Goal: Task Accomplishment & Management: Manage account settings

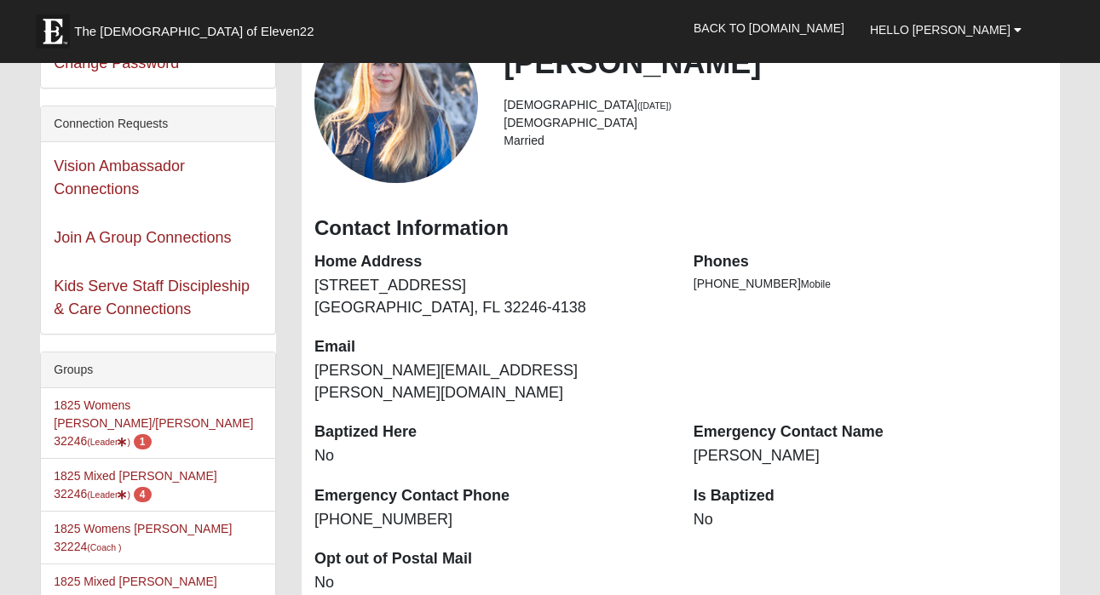
scroll to position [142, 0]
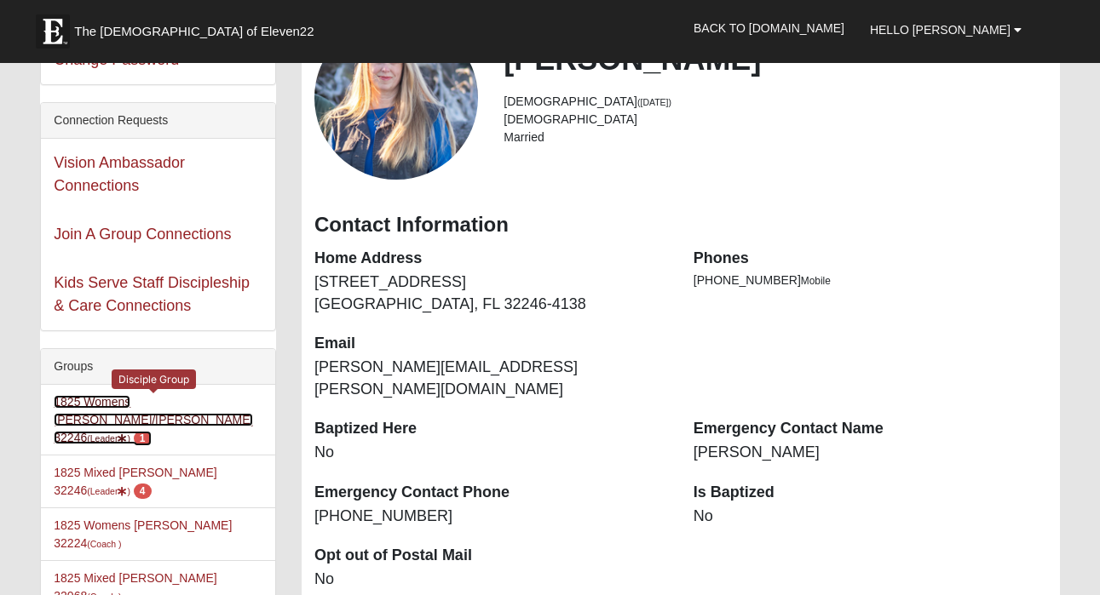
click at [151, 403] on link "1825 Womens Annis/Ferguson 32246 (Leader ) 1" at bounding box center [153, 419] width 199 height 49
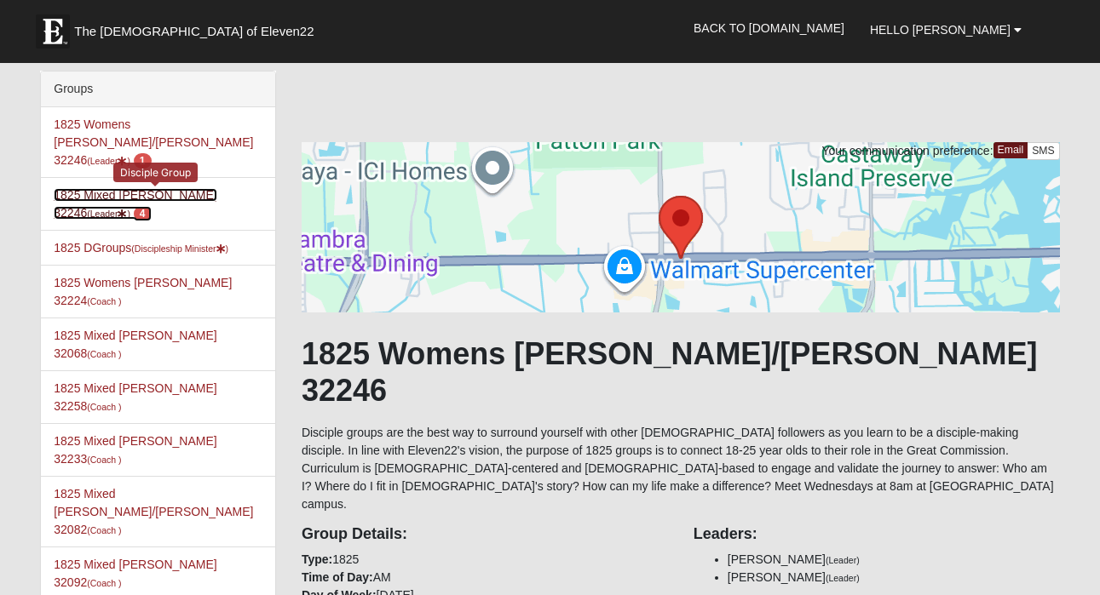
click at [158, 188] on link "1825 Mixed Annis 32246 (Leader ) 4" at bounding box center [135, 204] width 163 height 32
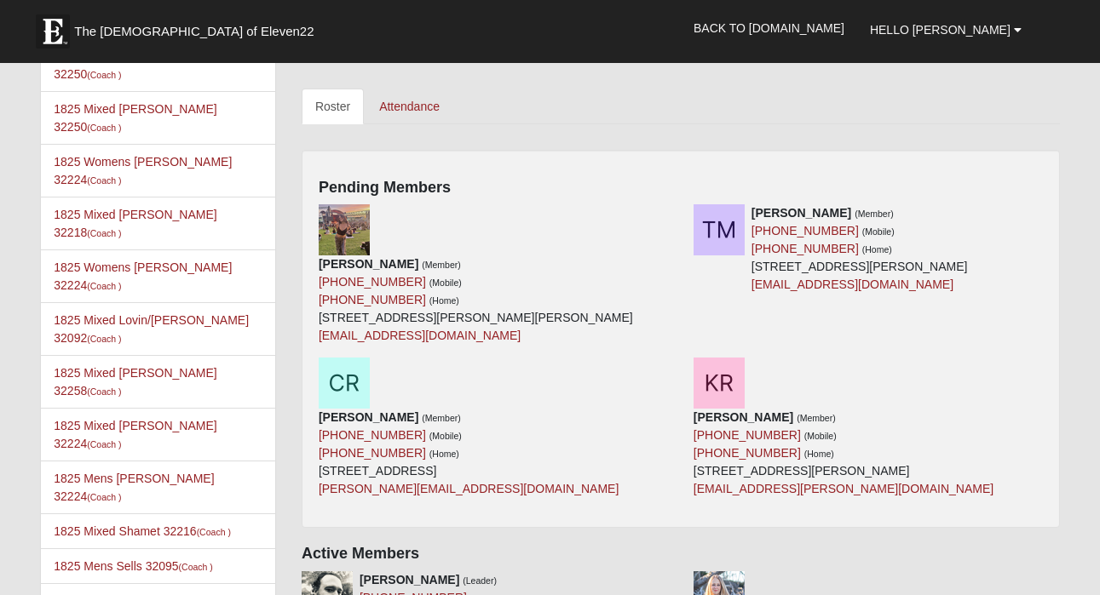
scroll to position [755, 0]
click at [674, 210] on icon at bounding box center [675, 212] width 12 height 12
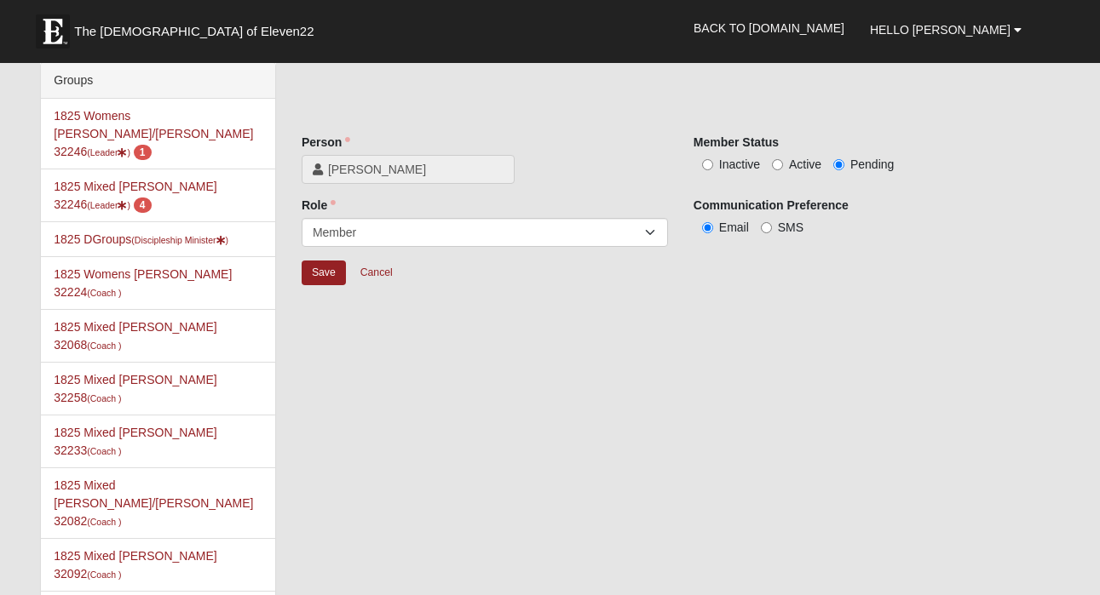
scroll to position [1, 0]
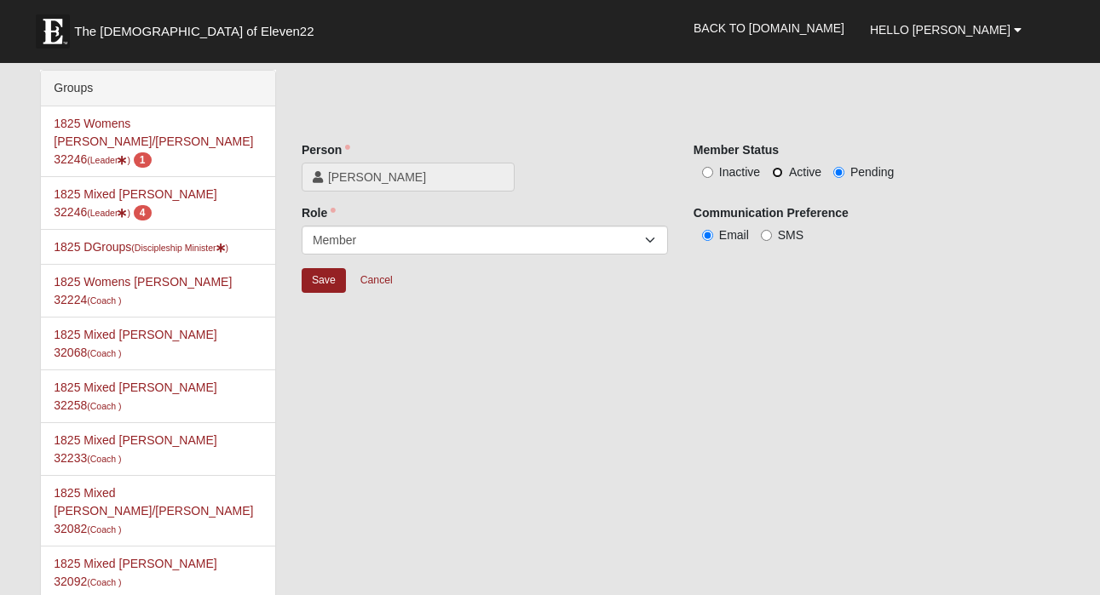
click at [775, 173] on input "Active" at bounding box center [777, 172] width 11 height 11
radio input "true"
click at [319, 284] on input "Save" at bounding box center [324, 280] width 44 height 25
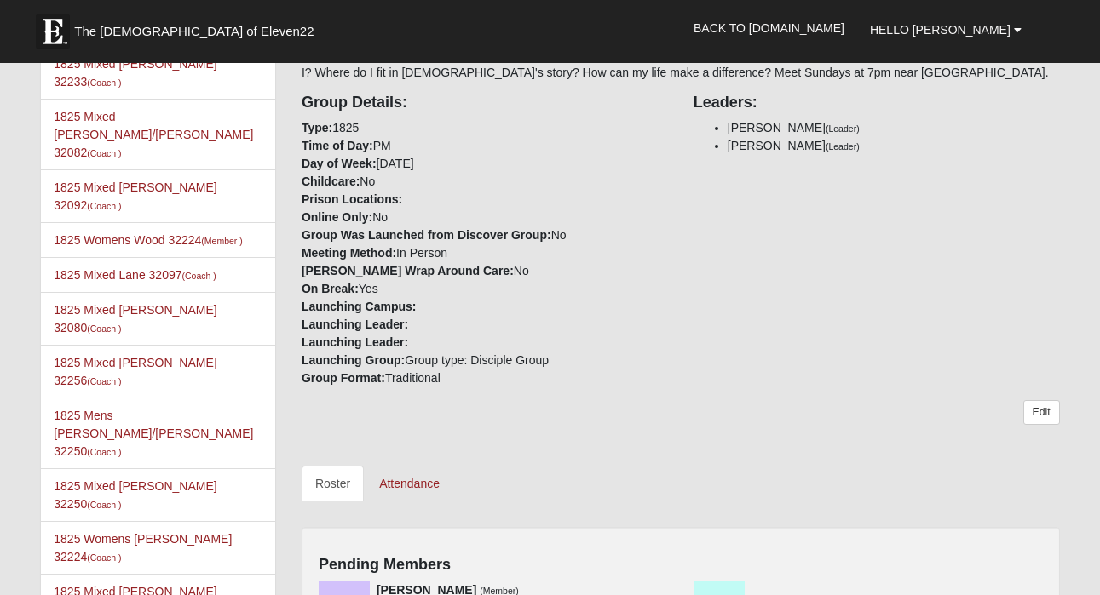
scroll to position [540, 0]
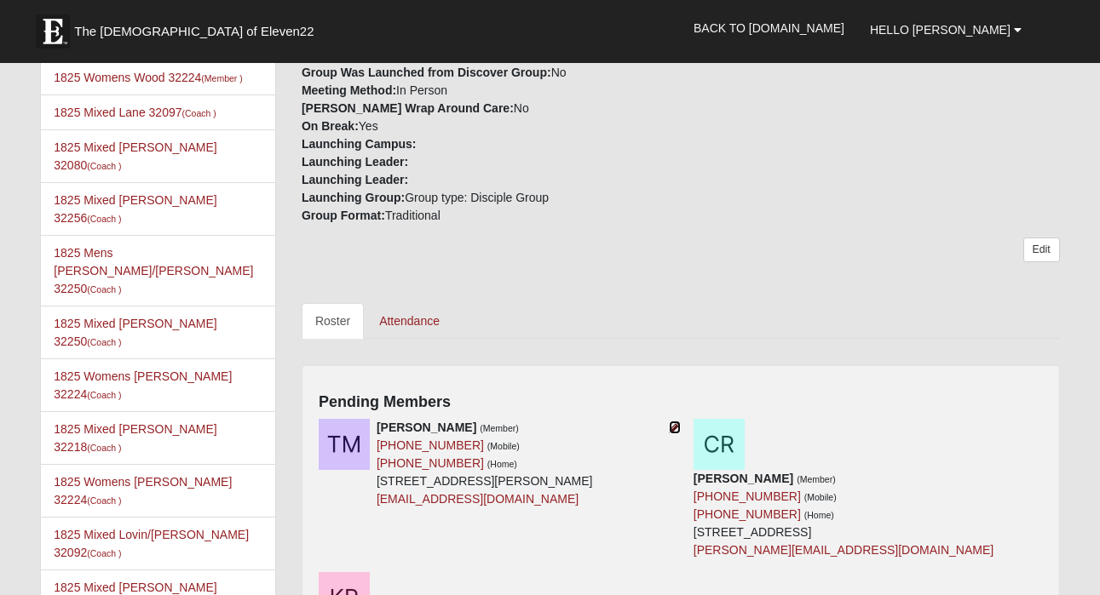
click at [674, 428] on icon at bounding box center [675, 428] width 12 height 12
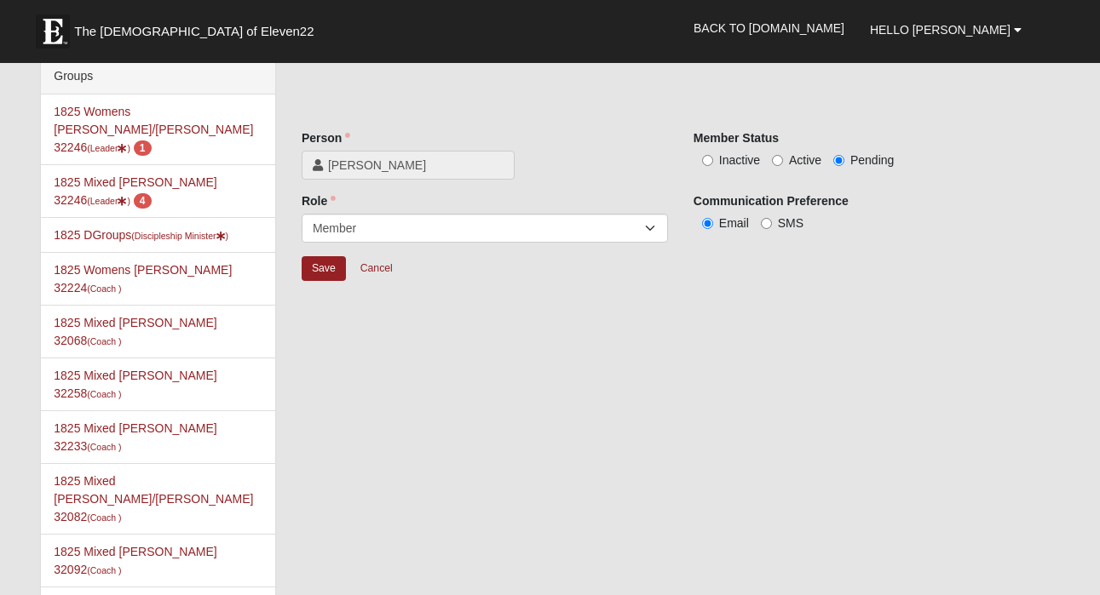
scroll to position [10, 0]
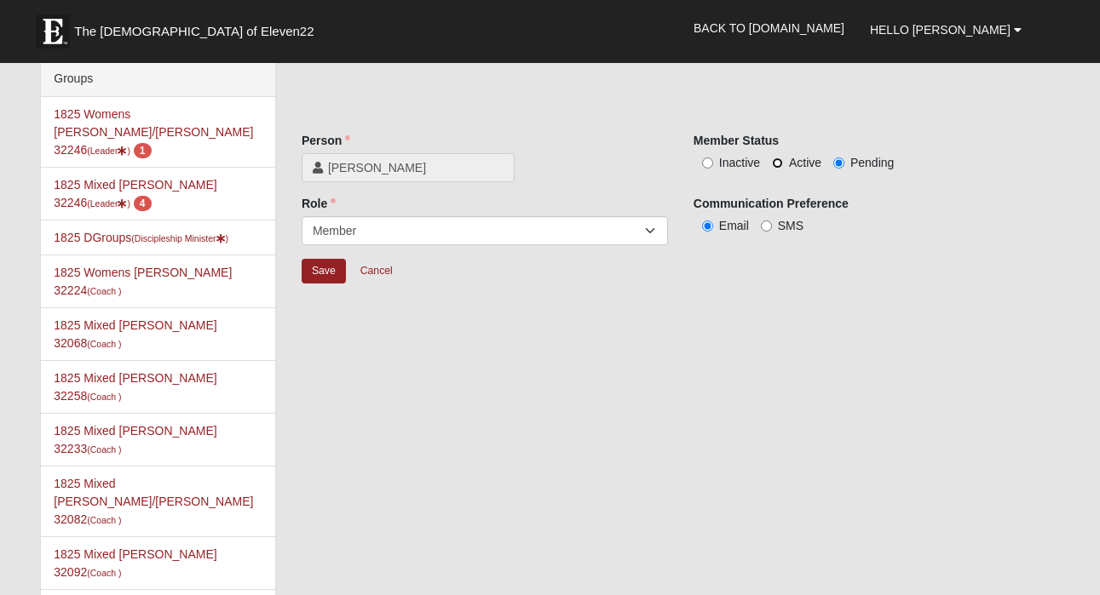
click at [774, 167] on input "Active" at bounding box center [777, 163] width 11 height 11
radio input "true"
click at [319, 269] on input "Save" at bounding box center [324, 271] width 44 height 25
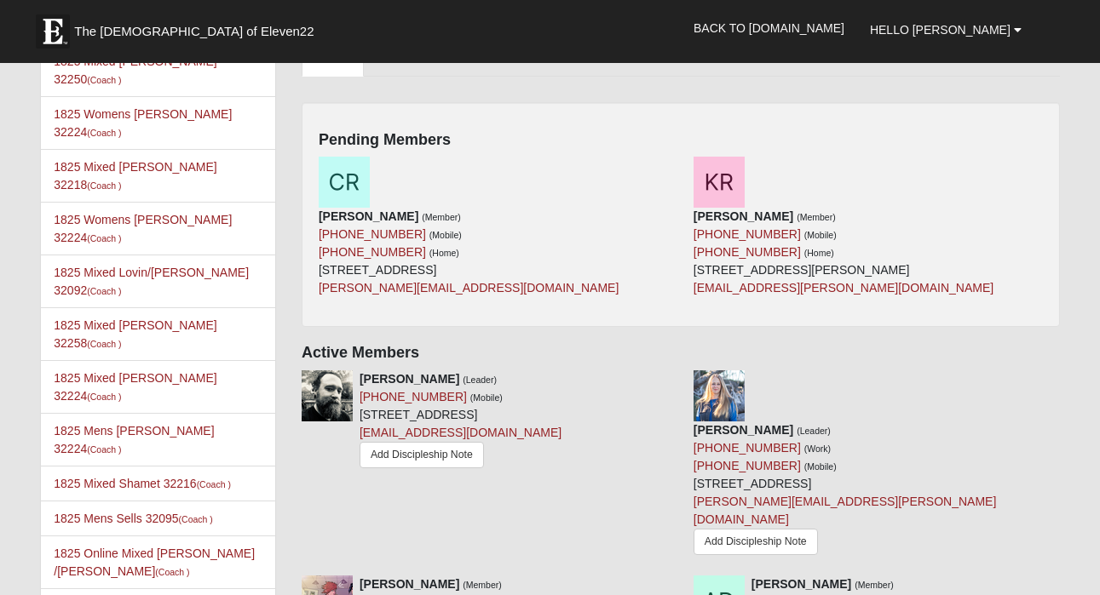
scroll to position [803, 0]
click at [669, 164] on icon at bounding box center [675, 164] width 12 height 12
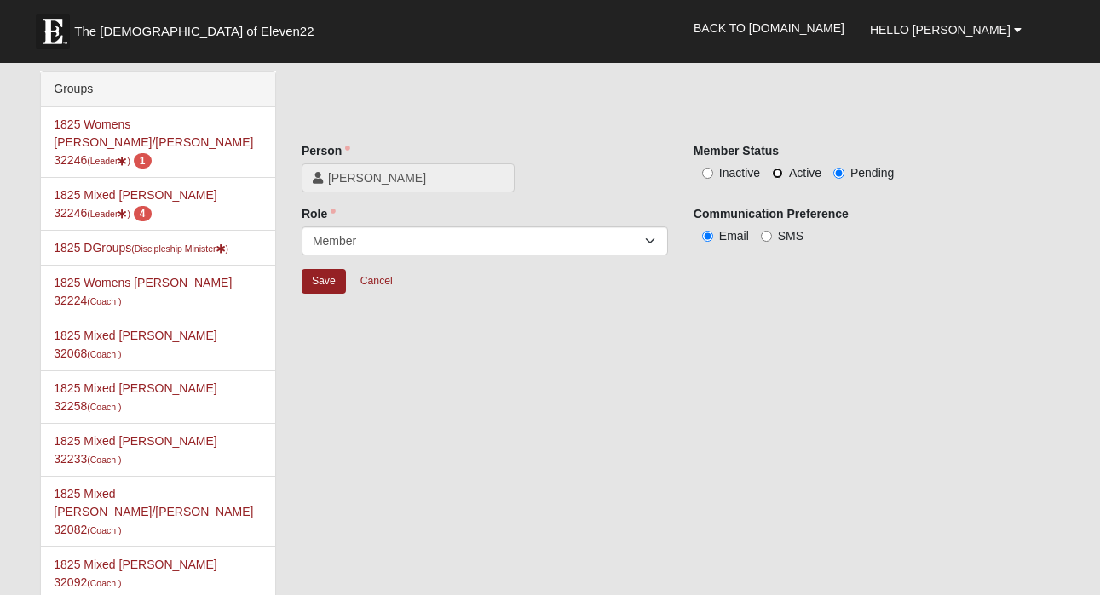
click at [776, 173] on input "Active" at bounding box center [777, 173] width 11 height 11
radio input "true"
click at [334, 282] on input "Save" at bounding box center [324, 281] width 44 height 25
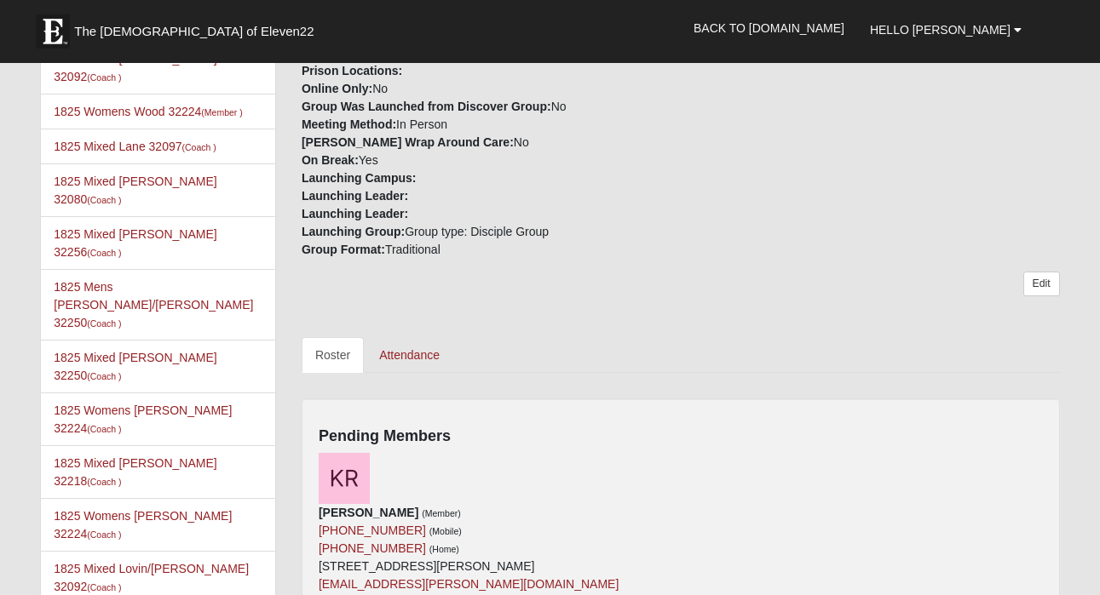
scroll to position [509, 0]
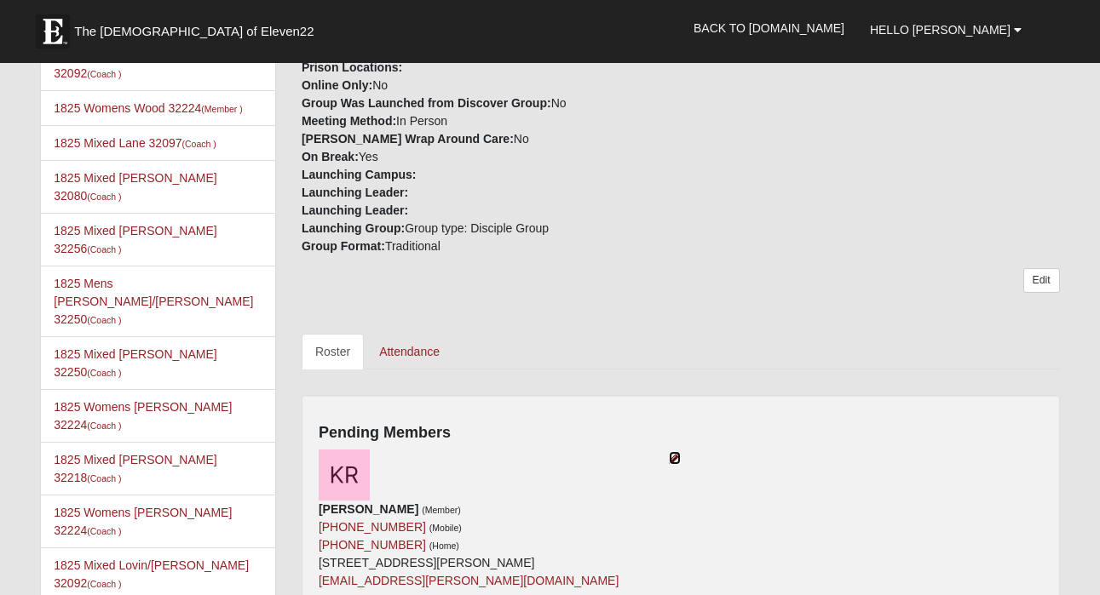
click at [671, 463] on icon at bounding box center [675, 458] width 12 height 12
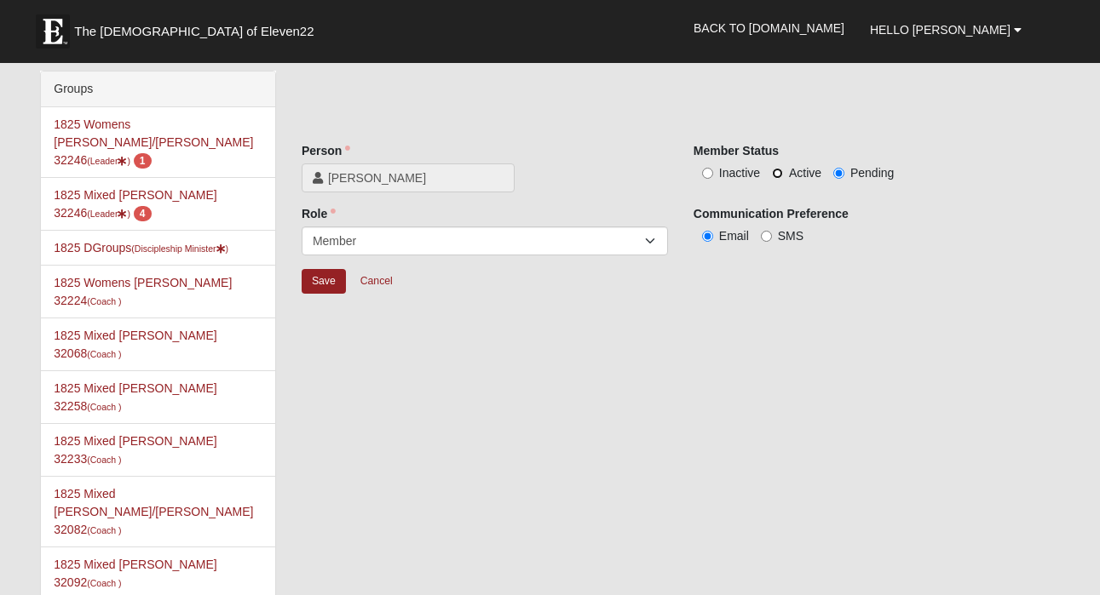
click at [778, 172] on input "Active" at bounding box center [777, 173] width 11 height 11
radio input "true"
click at [315, 274] on input "Save" at bounding box center [324, 281] width 44 height 25
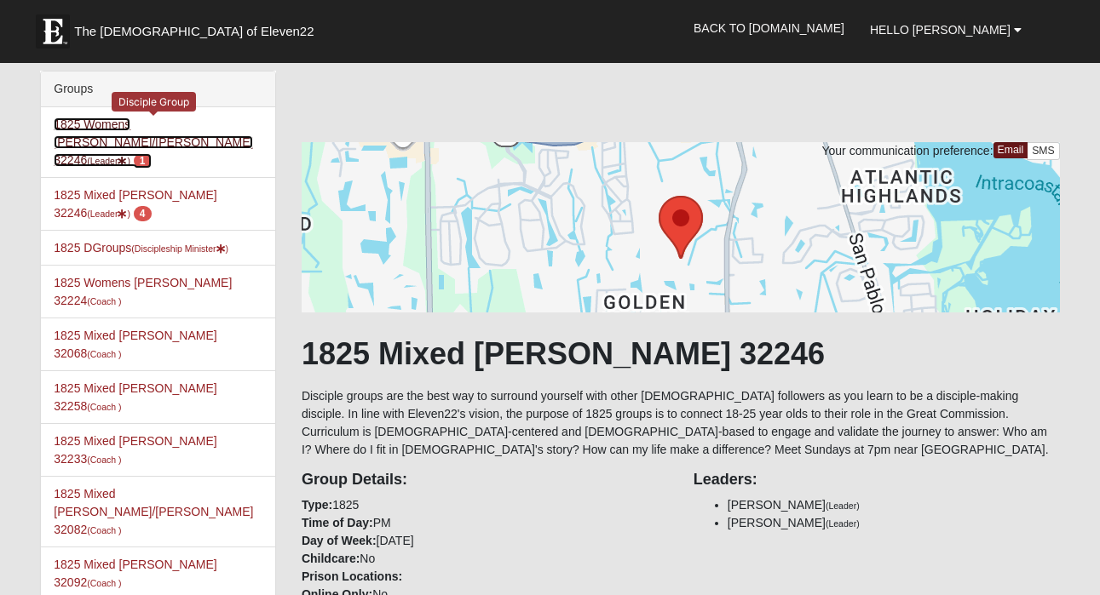
click at [171, 122] on link "1825 Womens Annis/Ferguson 32246 (Leader ) 1" at bounding box center [153, 142] width 199 height 49
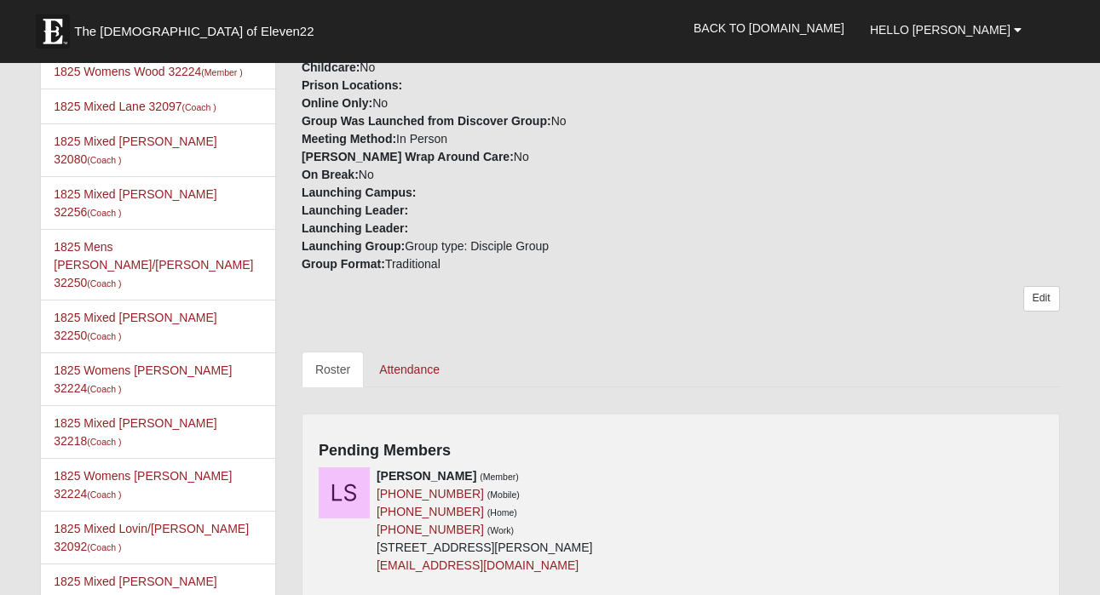
scroll to position [549, 0]
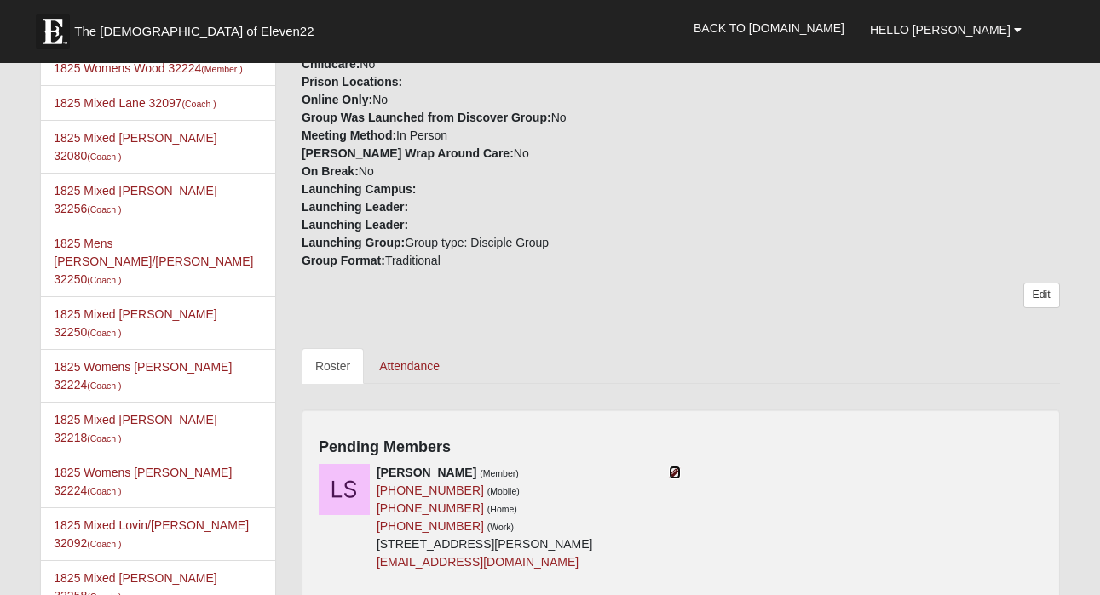
click at [673, 467] on icon at bounding box center [675, 473] width 12 height 12
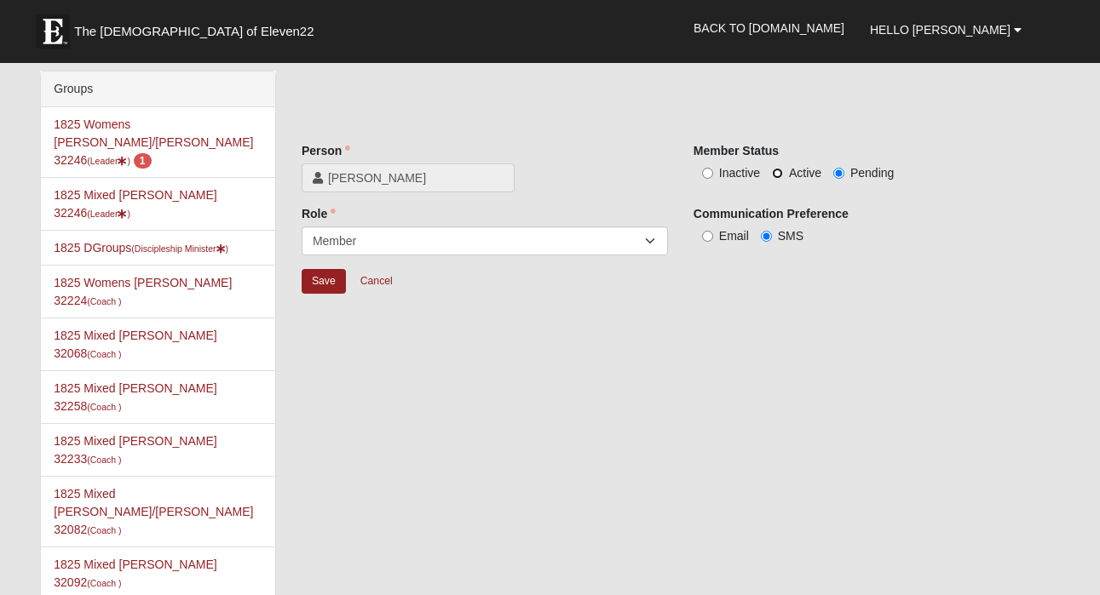
click at [773, 174] on input "Active" at bounding box center [777, 173] width 11 height 11
radio input "true"
click at [315, 277] on input "Save" at bounding box center [324, 281] width 44 height 25
